Goal: Task Accomplishment & Management: Use online tool/utility

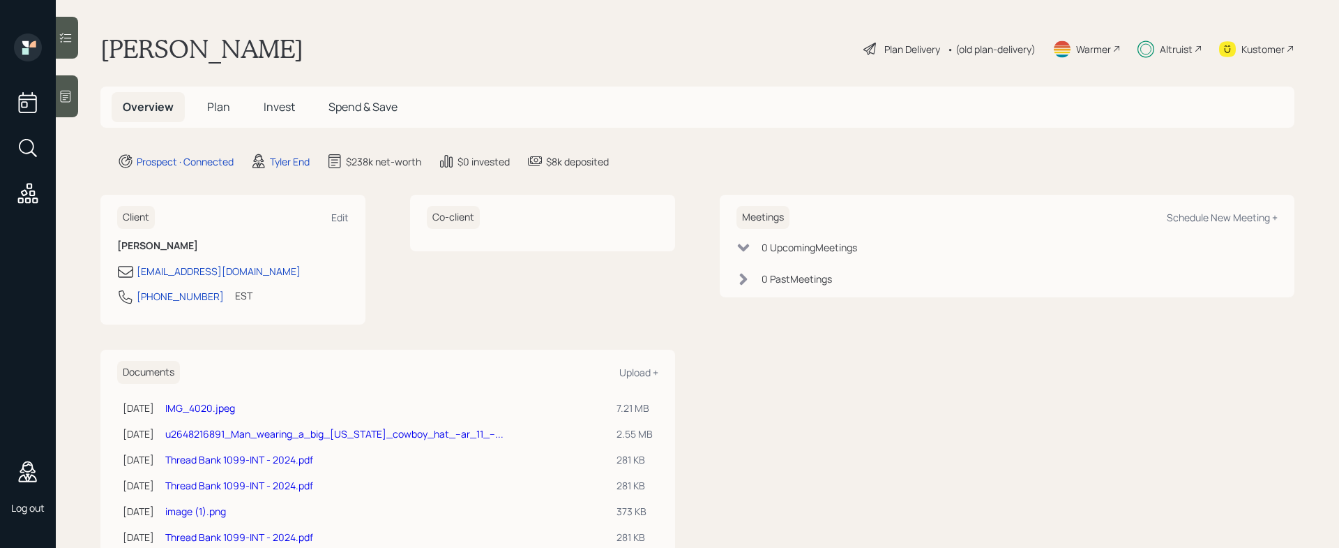
click at [33, 202] on icon at bounding box center [28, 193] width 20 height 20
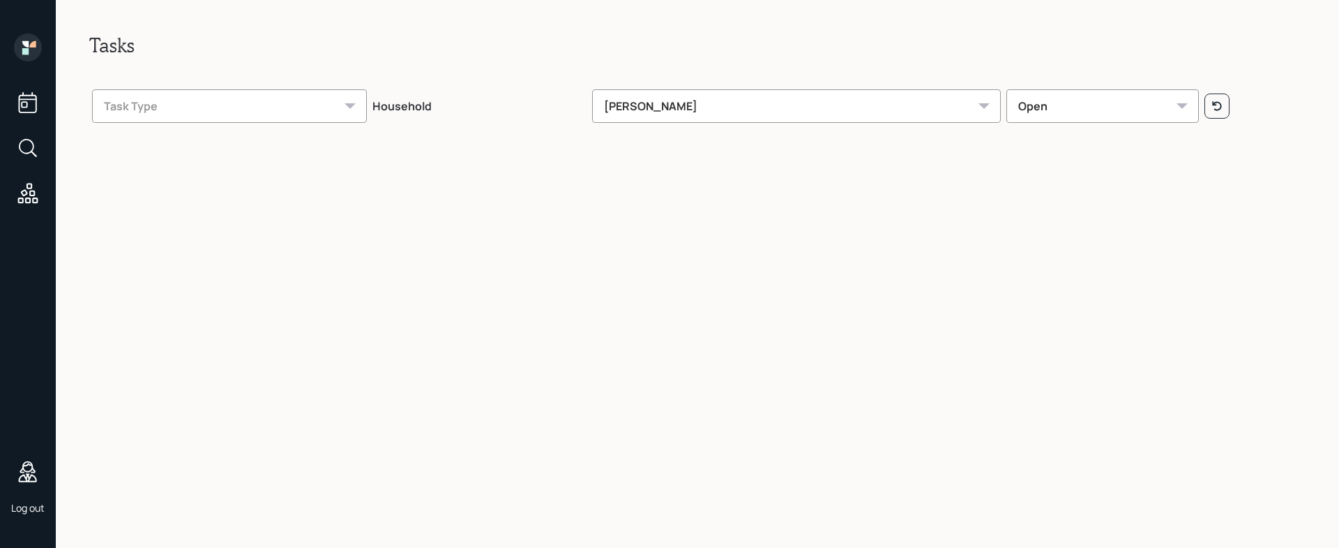
click at [861, 109] on div "[PERSON_NAME]" at bounding box center [797, 105] width 410 height 33
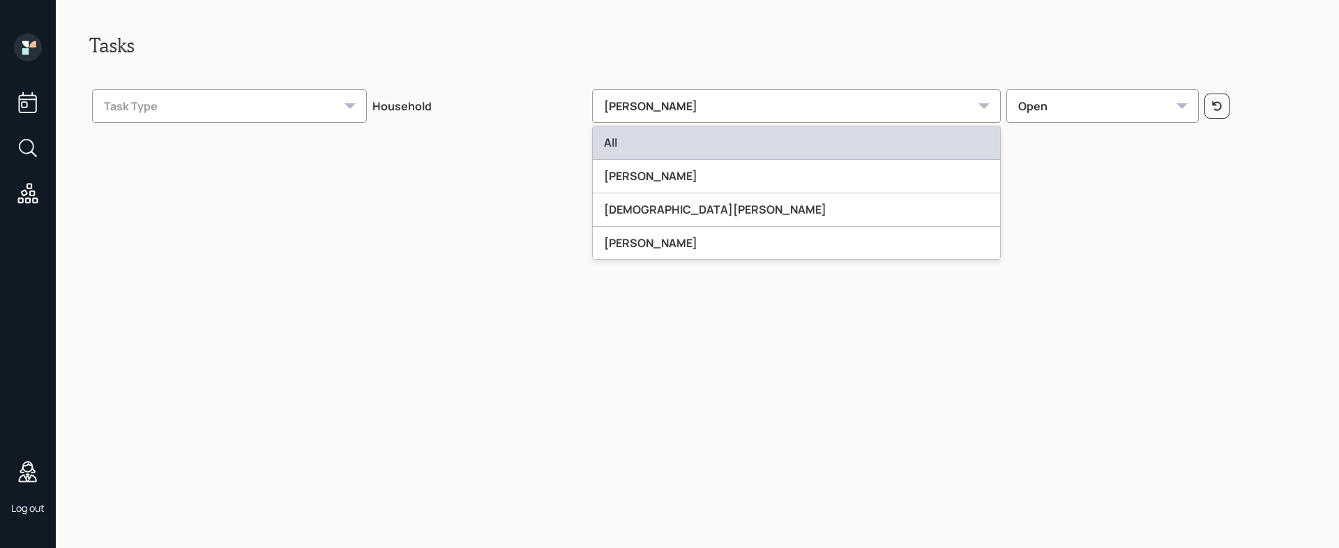
click at [782, 153] on div "All" at bounding box center [797, 142] width 408 height 33
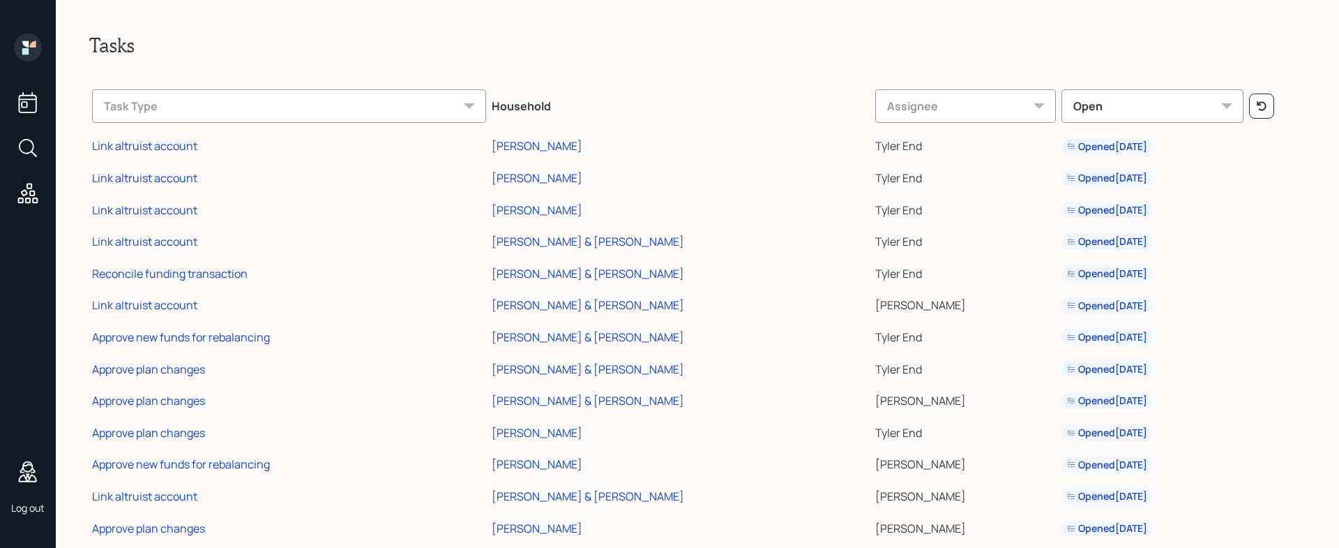
click at [283, 103] on div "Task Type" at bounding box center [289, 105] width 394 height 33
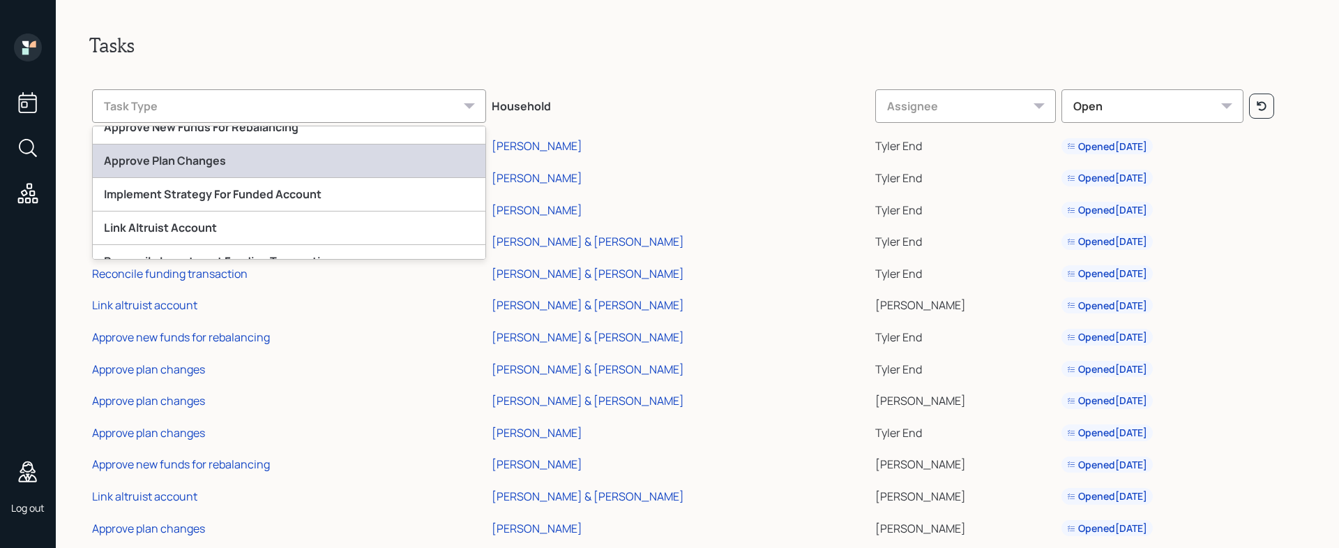
scroll to position [51, 0]
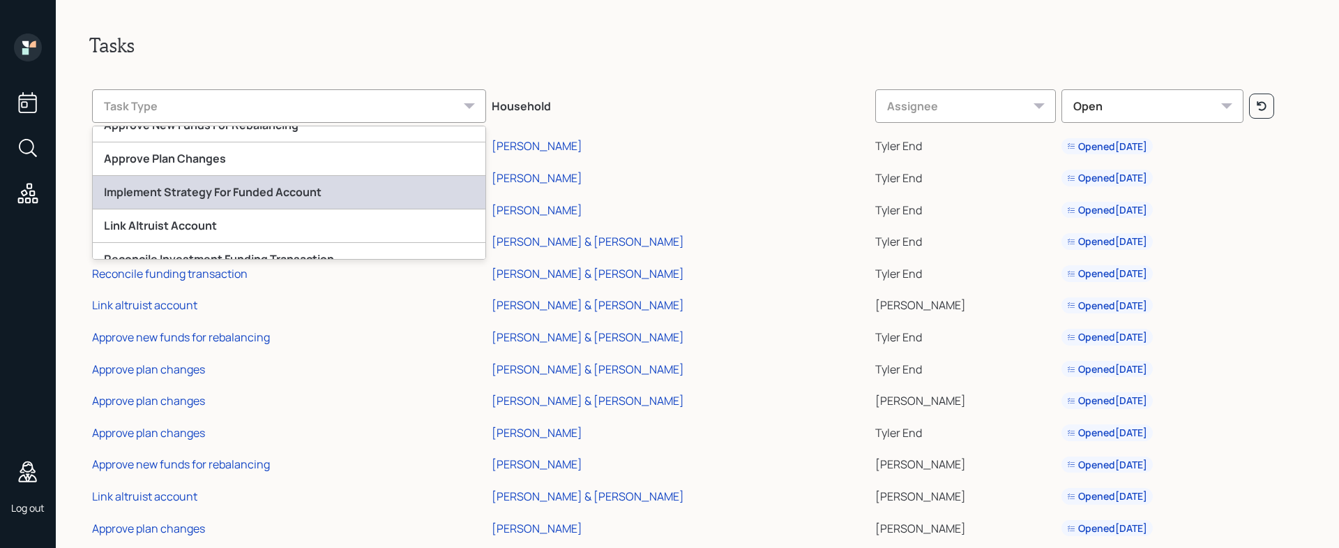
click at [260, 190] on div "Implement Strategy For Funded Account" at bounding box center [289, 192] width 393 height 33
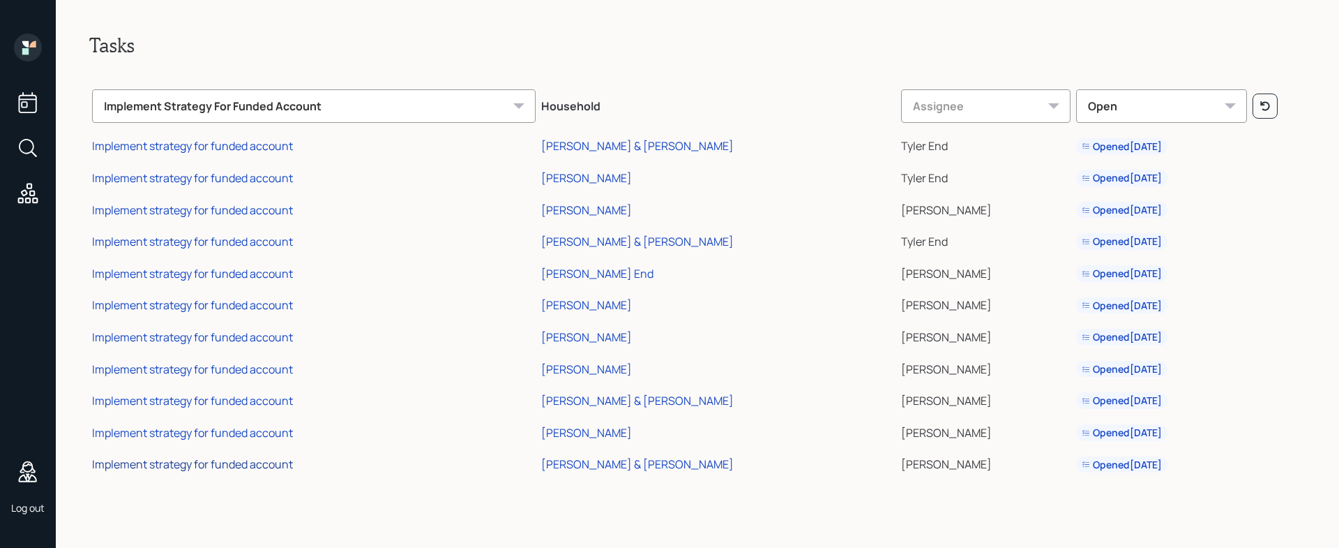
click at [241, 463] on div "Implement strategy for funded account" at bounding box center [192, 463] width 201 height 15
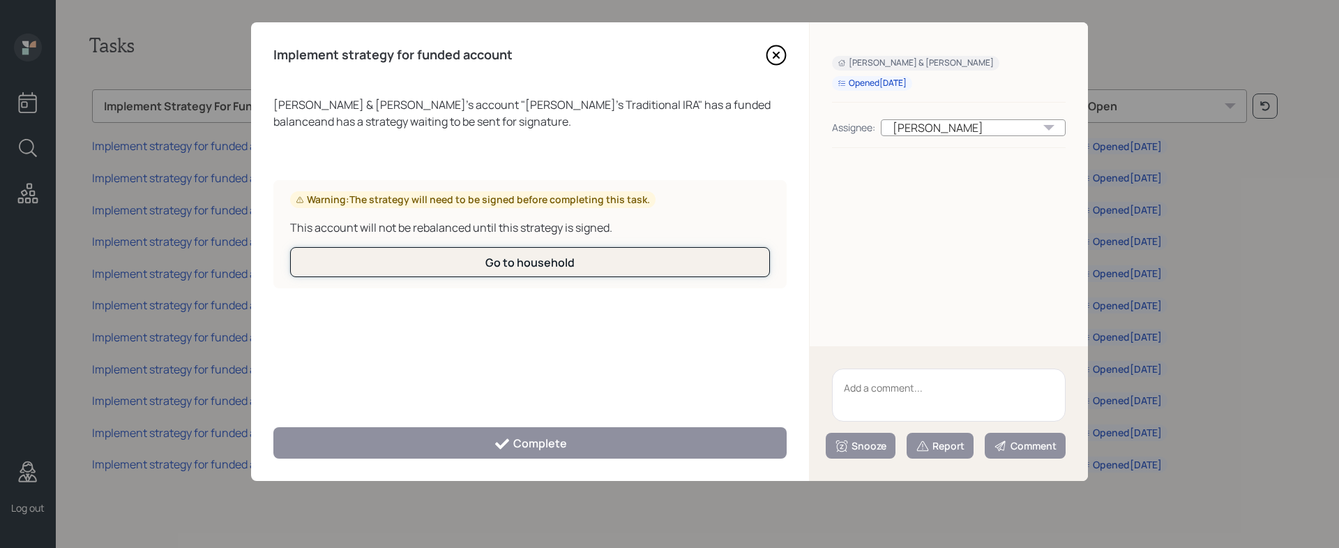
click at [560, 267] on div "Go to household" at bounding box center [530, 262] width 89 height 15
